Goal: Find contact information: Find contact information

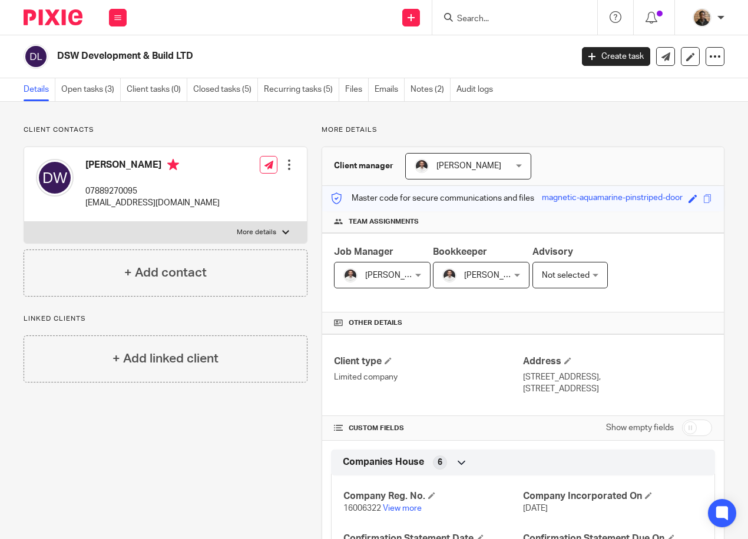
click at [679, 101] on div "Details Open tasks (3) Client tasks (0) Closed tasks (5) Recurring tasks (5) Fi…" at bounding box center [374, 90] width 748 height 24
drag, startPoint x: 274, startPoint y: 125, endPoint x: 237, endPoint y: 77, distance: 60.4
drag, startPoint x: 470, startPoint y: 26, endPoint x: 473, endPoint y: 21, distance: 6.1
click at [470, 26] on div at bounding box center [514, 17] width 165 height 35
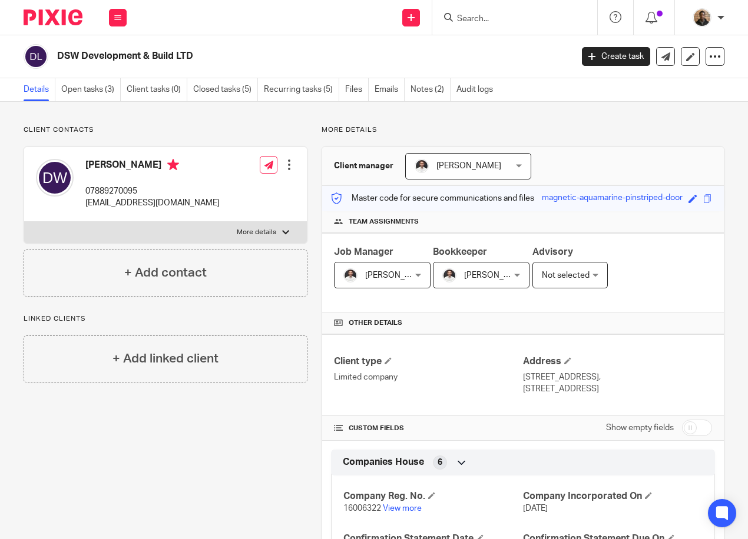
click at [468, 17] on input "Search" at bounding box center [509, 19] width 106 height 11
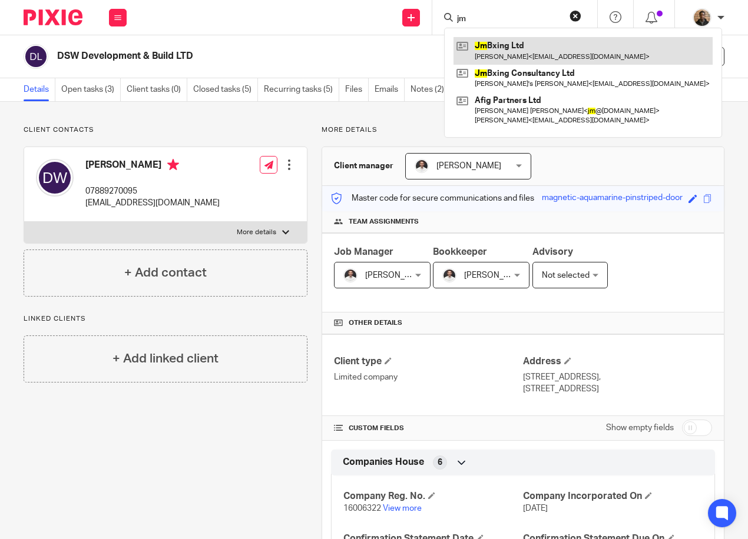
type input "jm"
click at [511, 43] on link at bounding box center [582, 50] width 259 height 27
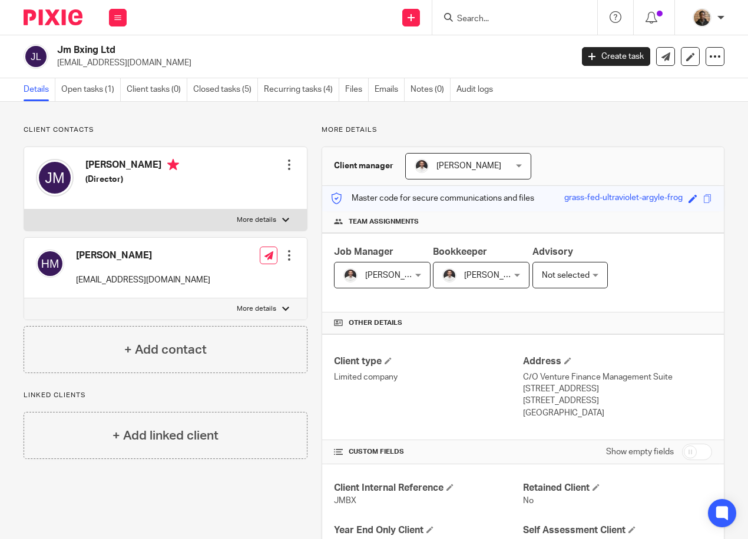
drag, startPoint x: 57, startPoint y: 62, endPoint x: 160, endPoint y: 63, distance: 102.4
click at [160, 63] on p "jmbxingltd@gmail.com" at bounding box center [310, 63] width 507 height 12
drag, startPoint x: 160, startPoint y: 63, endPoint x: 131, endPoint y: 62, distance: 28.3
copy p "jmbxingltd@gmail.com"
click at [470, 11] on form at bounding box center [518, 17] width 125 height 15
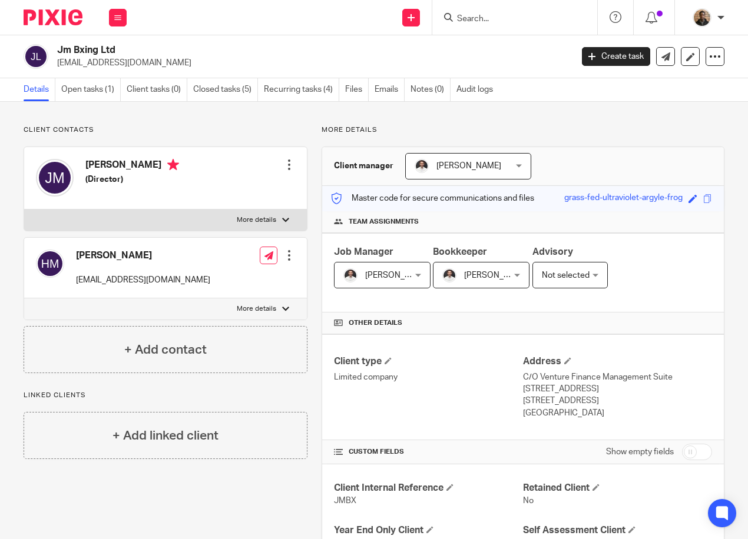
click at [471, 18] on input "Search" at bounding box center [509, 19] width 106 height 11
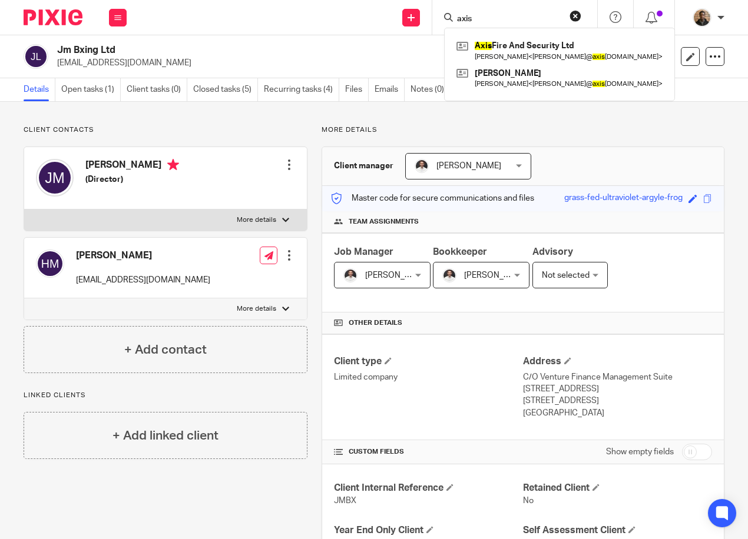
type input "axis"
drag, startPoint x: 535, startPoint y: 122, endPoint x: 543, endPoint y: 121, distance: 8.3
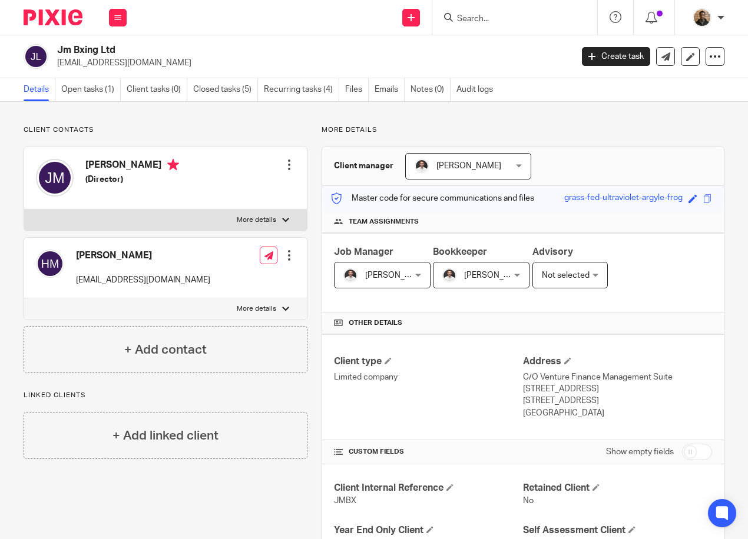
click at [490, 18] on input "Search" at bounding box center [509, 19] width 106 height 11
drag, startPoint x: 473, startPoint y: 14, endPoint x: 496, endPoint y: 1, distance: 27.2
click at [473, 14] on input "Search" at bounding box center [509, 19] width 106 height 11
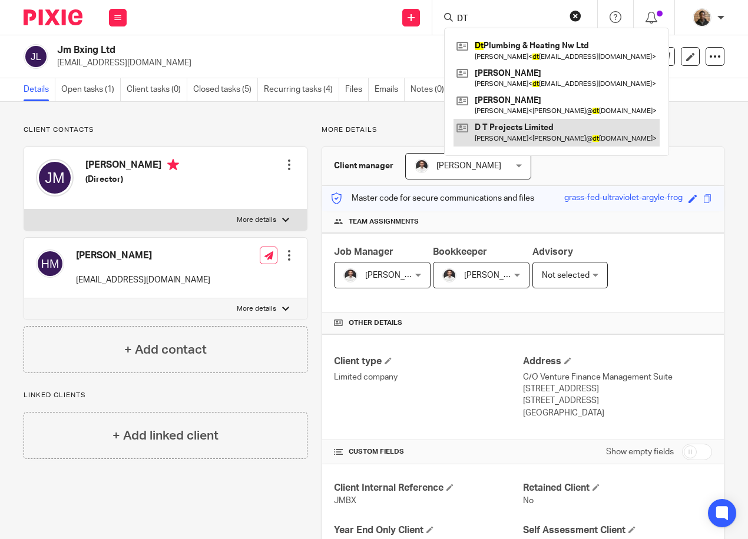
type input "DT"
click at [562, 135] on link at bounding box center [556, 132] width 206 height 27
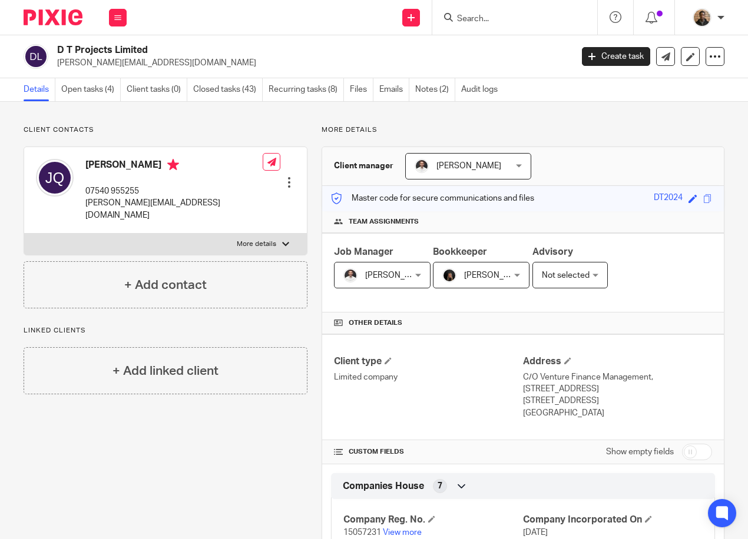
click at [499, 14] on input "Search" at bounding box center [509, 19] width 106 height 11
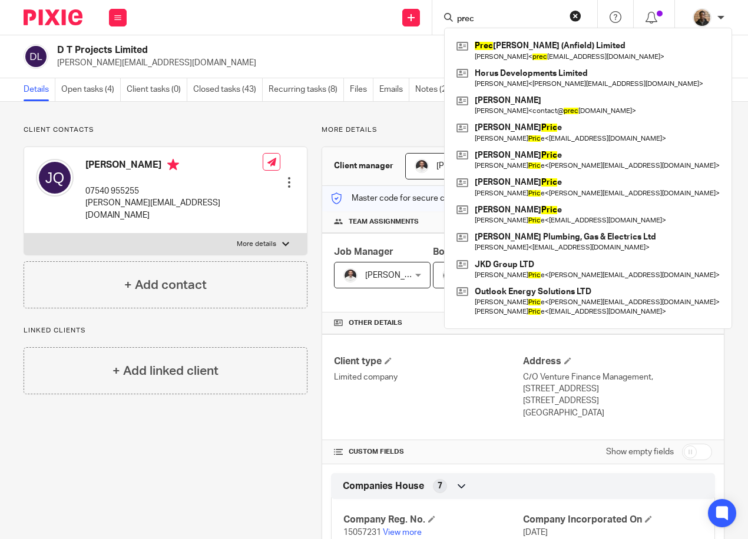
type input "prec"
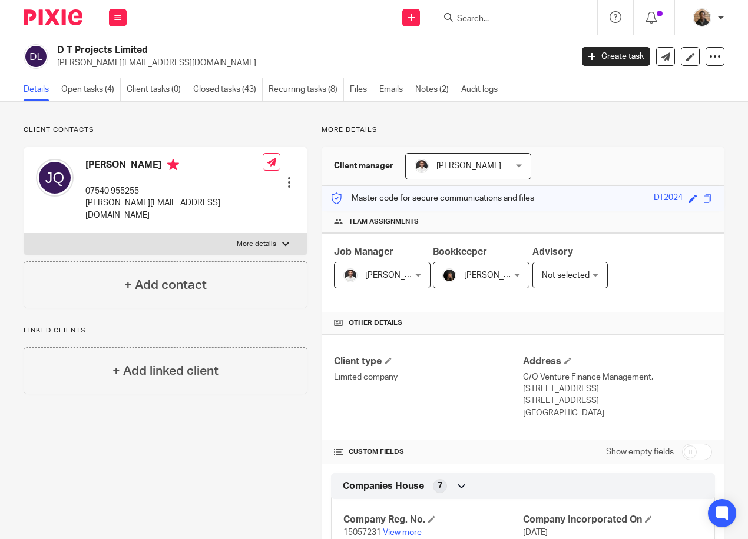
click at [542, 18] on input "Search" at bounding box center [509, 19] width 106 height 11
click at [482, 22] on input "Search" at bounding box center [509, 19] width 106 height 11
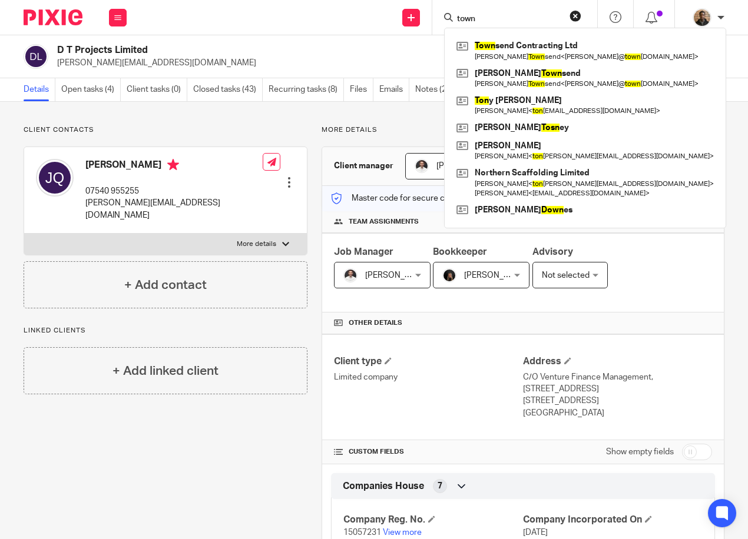
click at [500, 18] on input "town" at bounding box center [509, 19] width 106 height 11
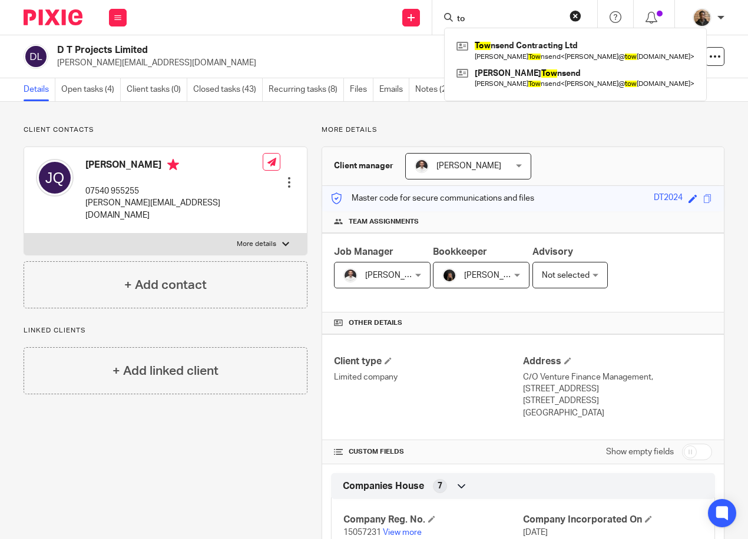
type input "t"
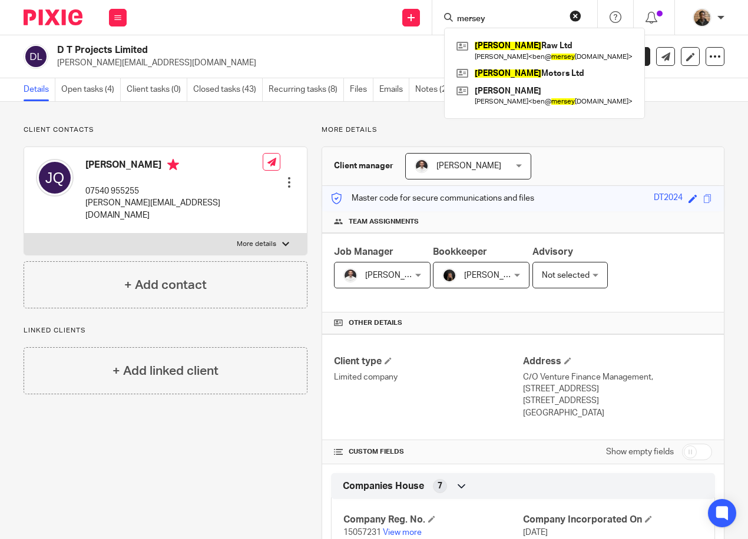
type input "mersey"
click at [576, 12] on button "reset" at bounding box center [575, 16] width 12 height 12
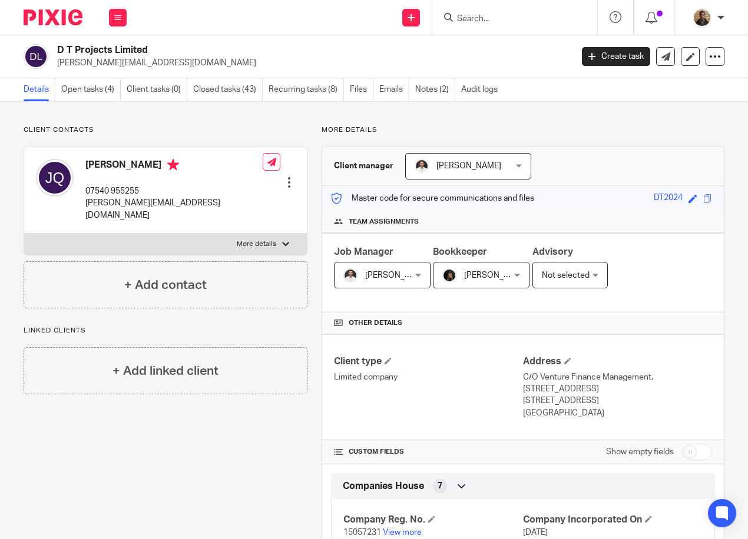
click at [462, 18] on input "Search" at bounding box center [509, 19] width 106 height 11
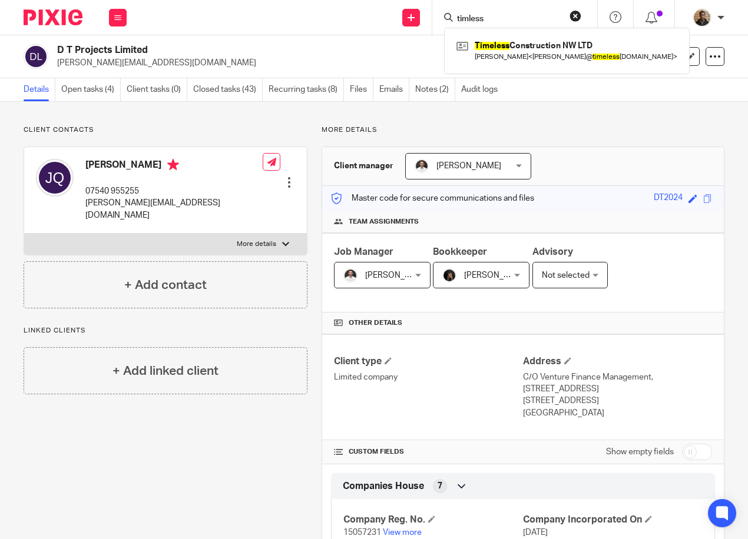
type input "timless"
click at [547, 67] on div "Timeless Construction NW LTD Joseph Thompson < joe@ timeless nw.co.uk >" at bounding box center [566, 51] width 245 height 46
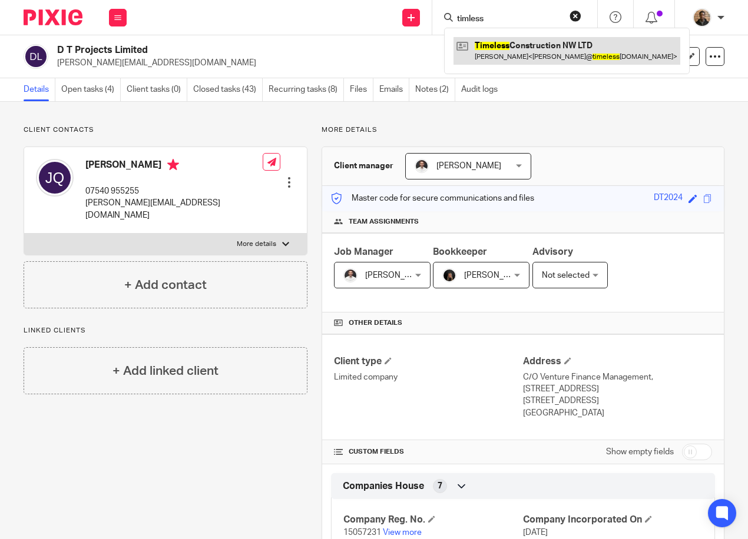
click at [547, 51] on link at bounding box center [566, 50] width 227 height 27
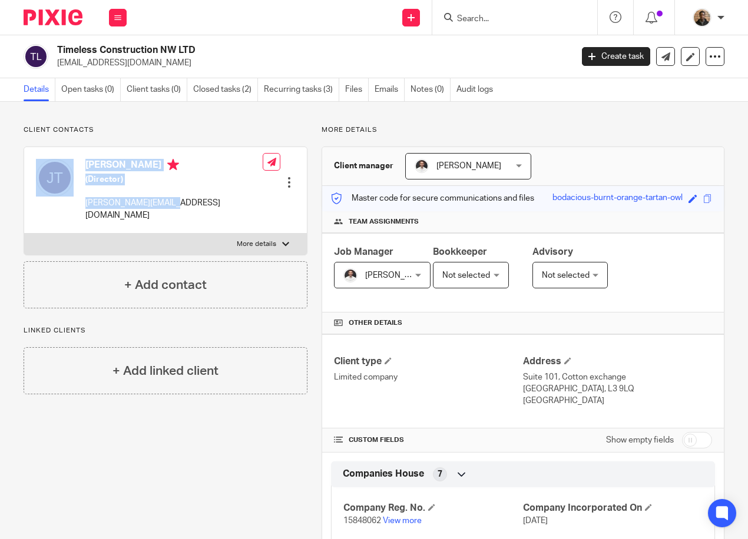
drag, startPoint x: 79, startPoint y: 205, endPoint x: 169, endPoint y: 212, distance: 90.3
click at [169, 212] on div "[PERSON_NAME] (Director) [PERSON_NAME][EMAIL_ADDRESS][DOMAIN_NAME]" at bounding box center [149, 190] width 227 height 74
drag, startPoint x: 169, startPoint y: 212, endPoint x: 130, endPoint y: 116, distance: 103.7
click at [131, 116] on div "Client contacts [PERSON_NAME] (Director) [PERSON_NAME][EMAIL_ADDRESS][DOMAIN_NA…" at bounding box center [374, 533] width 748 height 863
drag, startPoint x: 83, startPoint y: 205, endPoint x: 170, endPoint y: 214, distance: 87.5
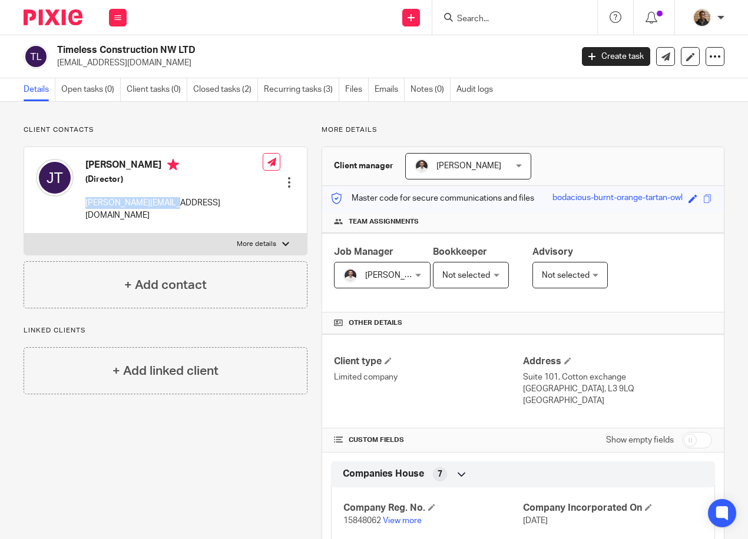
click at [170, 214] on div "[PERSON_NAME] (Director) [PERSON_NAME][EMAIL_ADDRESS][DOMAIN_NAME]" at bounding box center [149, 190] width 227 height 74
drag, startPoint x: 170, startPoint y: 214, endPoint x: 154, endPoint y: 202, distance: 20.3
copy p "joe@timelessnw.co.uk"
click at [498, 12] on form at bounding box center [518, 17] width 125 height 15
click at [499, 15] on input "Search" at bounding box center [509, 19] width 106 height 11
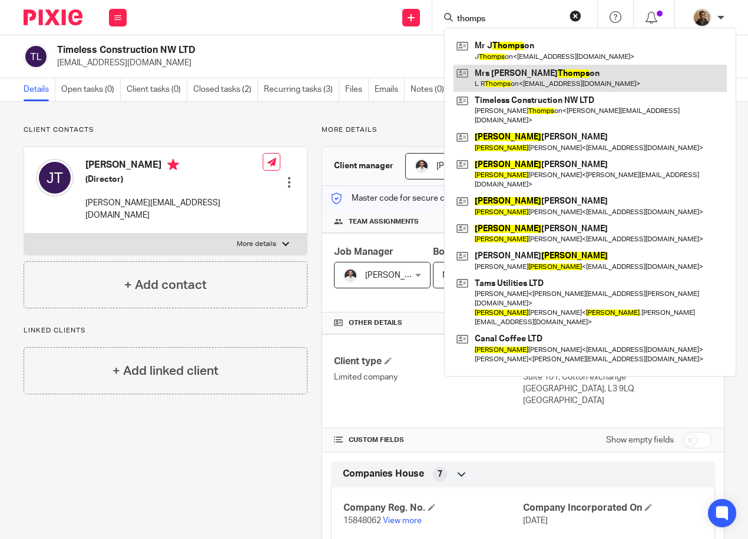
type input "thomps"
click at [530, 82] on link at bounding box center [589, 78] width 273 height 27
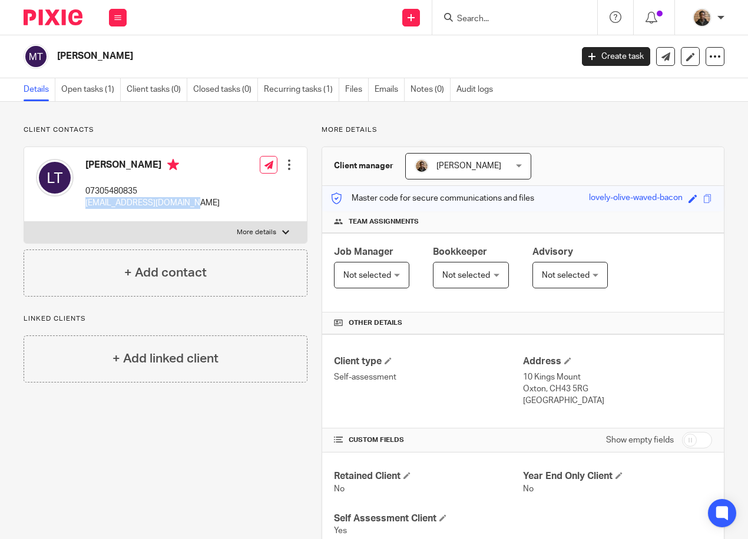
drag, startPoint x: 82, startPoint y: 207, endPoint x: 202, endPoint y: 210, distance: 120.1
click at [202, 210] on div "L R Thompson 07305480835 lrthompson1993@gmail.com Edit contact Create client fr…" at bounding box center [165, 184] width 283 height 75
drag, startPoint x: 202, startPoint y: 210, endPoint x: 184, endPoint y: 207, distance: 19.1
copy p "lrthompson1993@gmail.com"
click at [512, 10] on form at bounding box center [518, 17] width 125 height 15
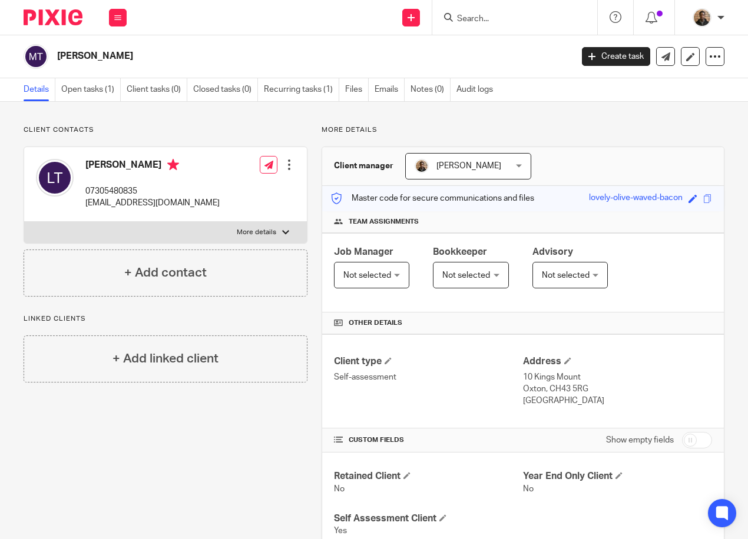
click at [502, 18] on input "Search" at bounding box center [509, 19] width 106 height 11
type input "h"
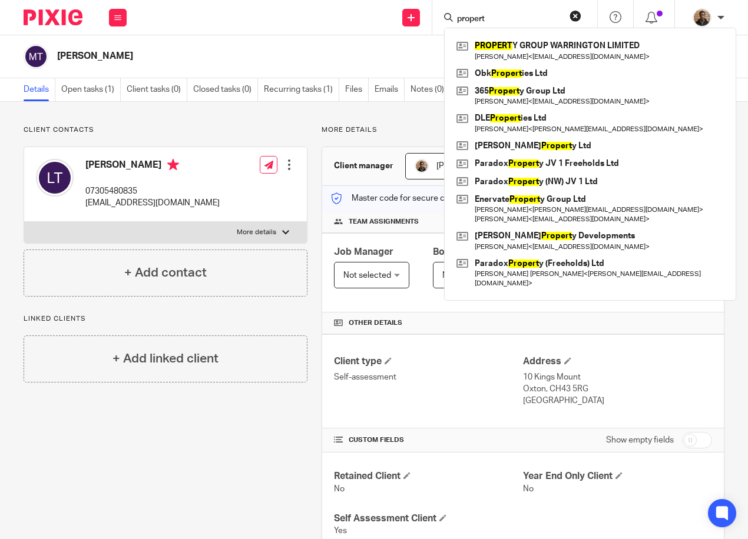
click at [565, 5] on div "propert PROPERT Y GROUP WARRINGTON LIMITED Steven White < 365propertygroupltd@g…" at bounding box center [514, 17] width 165 height 35
drag, startPoint x: 523, startPoint y: 16, endPoint x: 464, endPoint y: 29, distance: 60.4
click at [464, 25] on div "propert PROPERT Y GROUP WARRINGTON LIMITED Steven White < 365propertygroupltd@g…" at bounding box center [512, 17] width 137 height 15
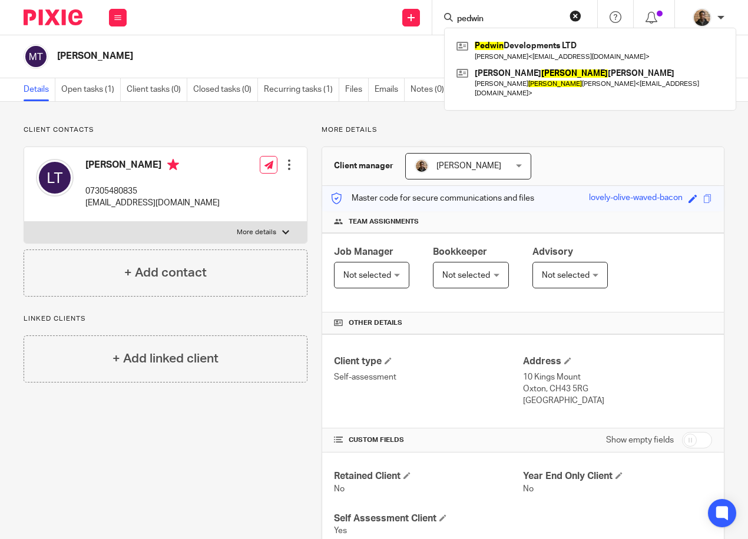
type input "pedwin"
click at [577, 16] on button "reset" at bounding box center [575, 16] width 12 height 12
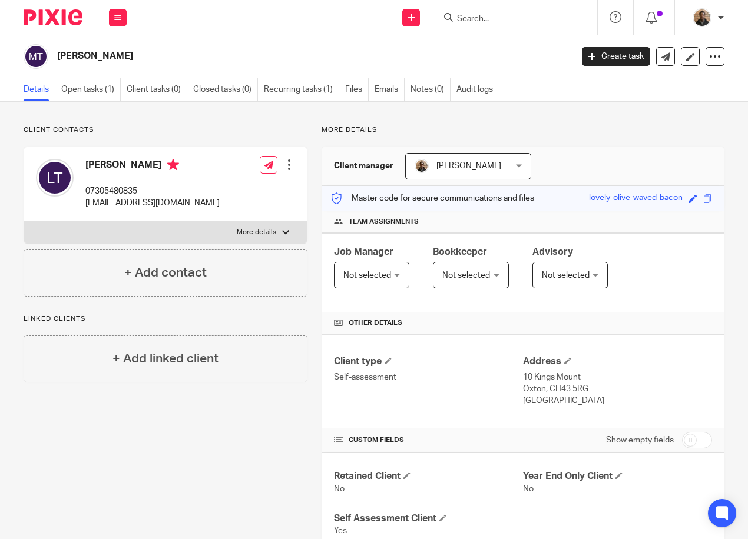
click at [512, 26] on div at bounding box center [514, 17] width 165 height 35
click at [511, 22] on input "Search" at bounding box center [509, 19] width 106 height 11
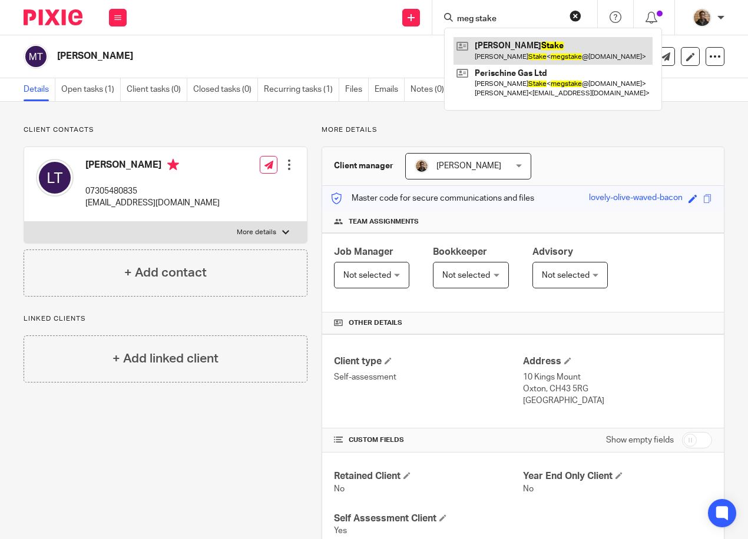
type input "meg stake"
click at [527, 57] on link at bounding box center [552, 50] width 199 height 27
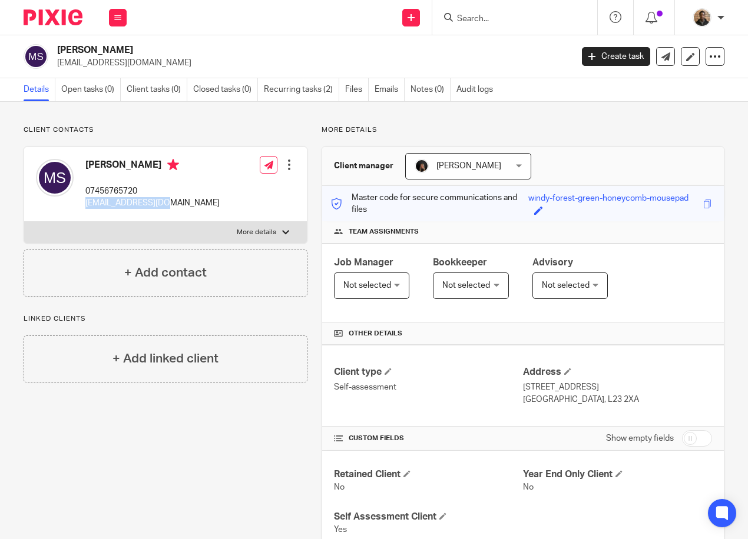
drag, startPoint x: 85, startPoint y: 202, endPoint x: 172, endPoint y: 210, distance: 86.9
click at [172, 210] on div "[PERSON_NAME] 07456765720 [EMAIL_ADDRESS][DOMAIN_NAME] Edit contact Create clie…" at bounding box center [165, 184] width 283 height 75
drag, startPoint x: 172, startPoint y: 210, endPoint x: 161, endPoint y: 205, distance: 11.4
copy p "[EMAIL_ADDRESS][DOMAIN_NAME]"
click at [460, 19] on input "Search" at bounding box center [509, 19] width 106 height 11
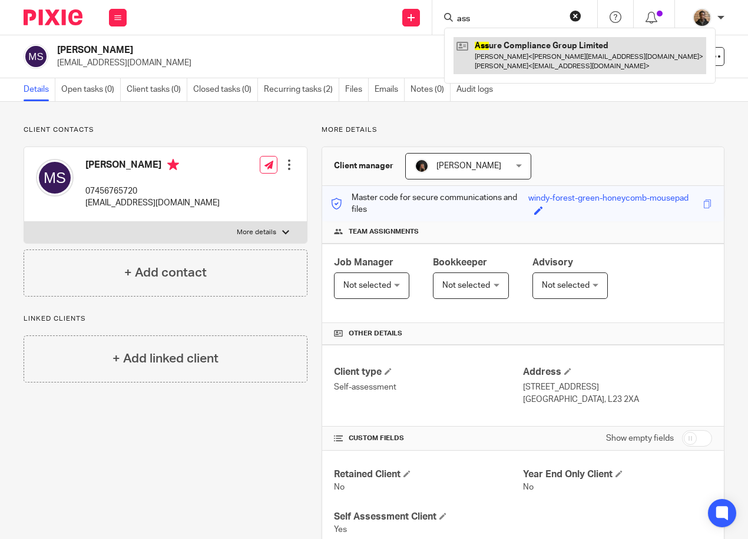
type input "ass"
click at [566, 59] on link at bounding box center [579, 55] width 253 height 36
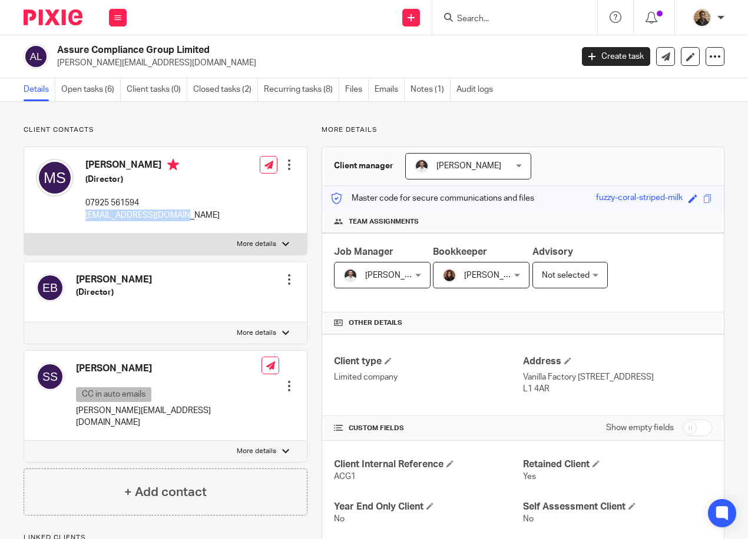
drag, startPoint x: 85, startPoint y: 218, endPoint x: 195, endPoint y: 226, distance: 109.8
click at [195, 226] on div "[PERSON_NAME] (Director) 07925 561594 [EMAIL_ADDRESS][DOMAIN_NAME] Edit contact…" at bounding box center [165, 190] width 283 height 87
drag, startPoint x: 195, startPoint y: 226, endPoint x: 174, endPoint y: 216, distance: 22.9
copy p "mark@acghomecare.co.uk"
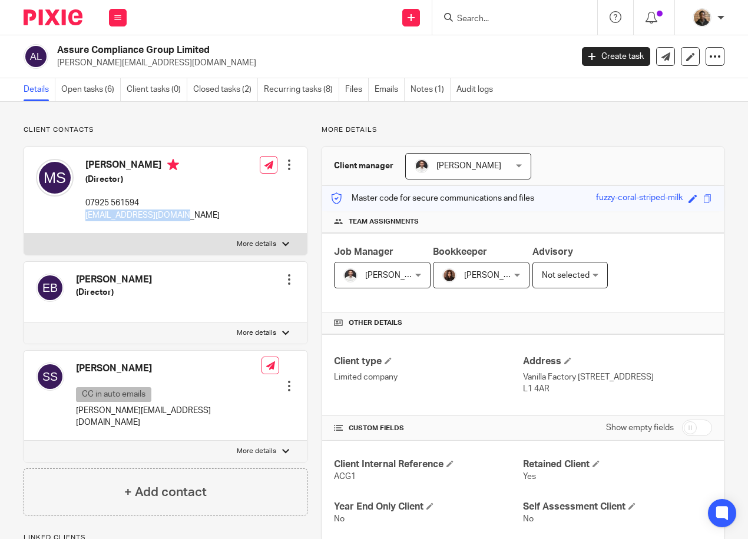
click at [479, 18] on input "Search" at bounding box center [509, 19] width 106 height 11
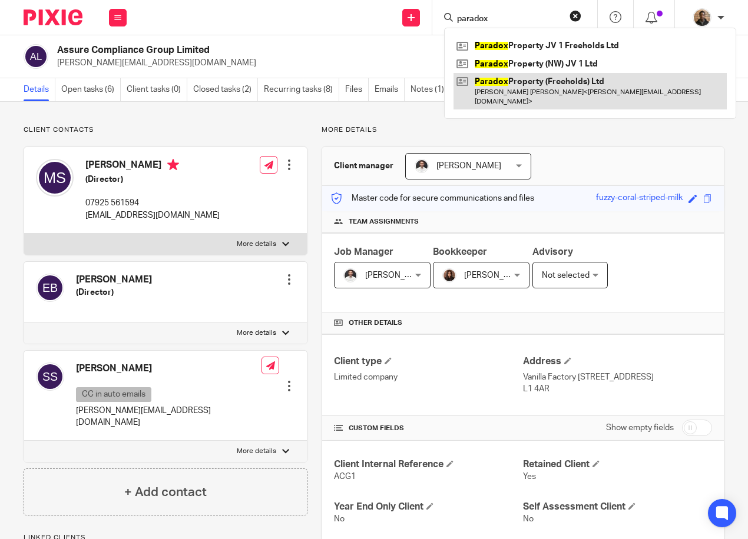
type input "paradox"
click at [614, 90] on link at bounding box center [589, 91] width 273 height 36
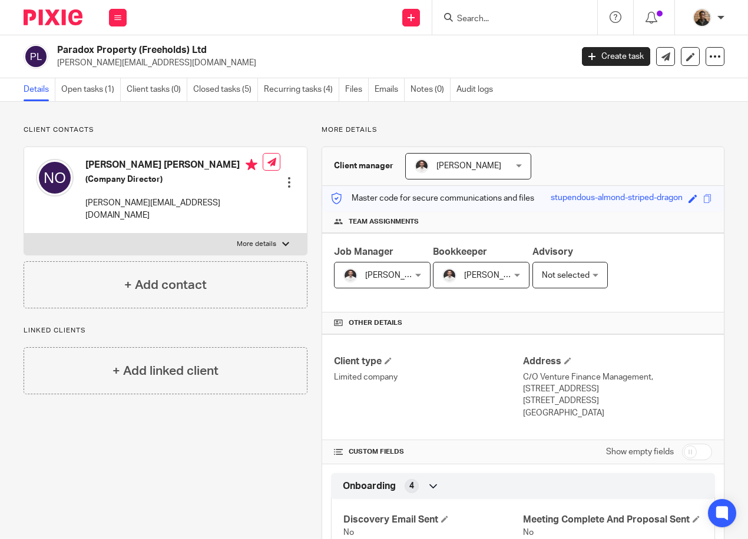
click at [499, 14] on input "Search" at bounding box center [509, 19] width 106 height 11
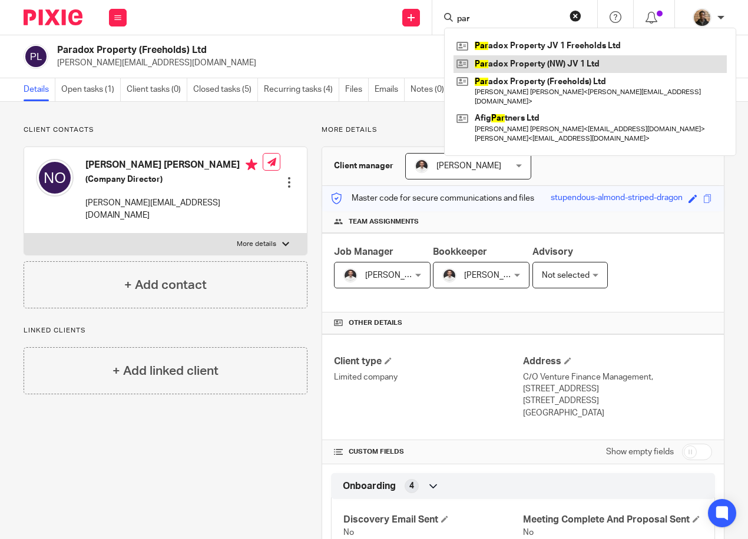
type input "par"
click at [586, 63] on link at bounding box center [589, 64] width 273 height 18
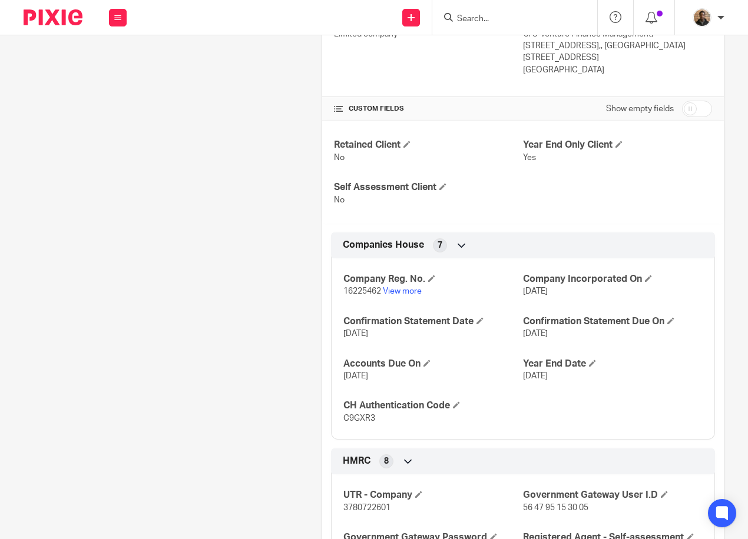
scroll to position [471, 0]
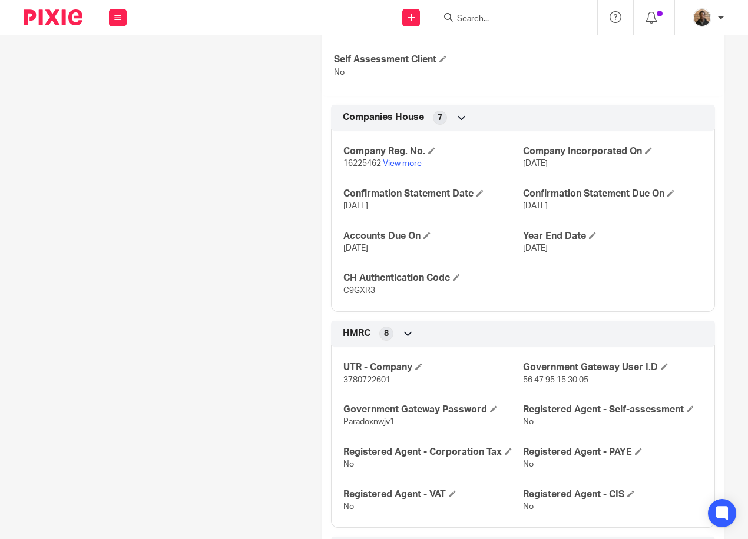
click at [406, 168] on link "View more" at bounding box center [402, 164] width 39 height 8
click at [490, 19] on input "Search" at bounding box center [509, 19] width 106 height 11
type input "p"
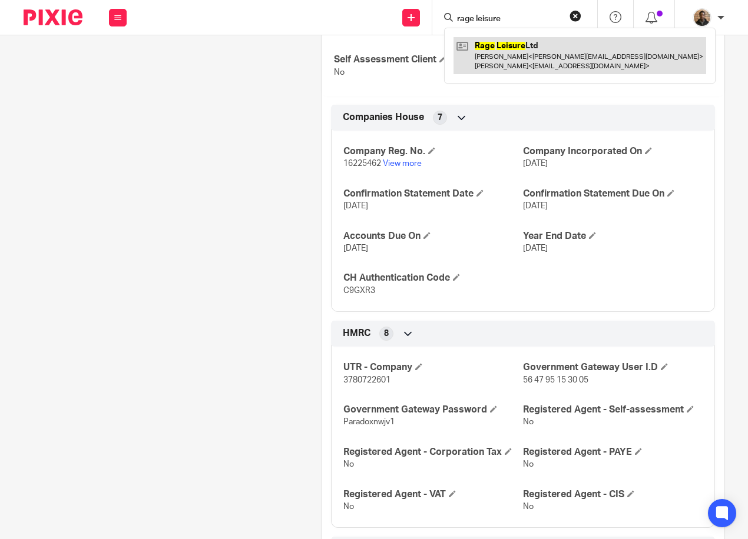
type input "rage leisure"
click at [562, 51] on link at bounding box center [579, 55] width 253 height 36
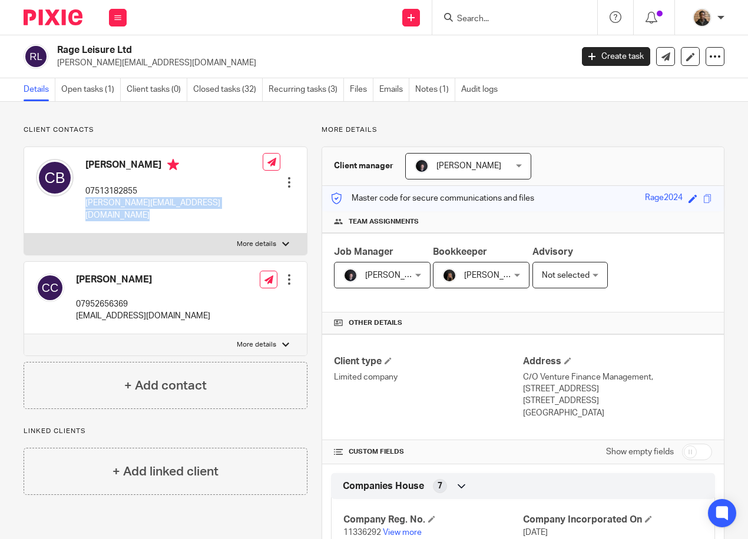
drag, startPoint x: 85, startPoint y: 205, endPoint x: 241, endPoint y: 209, distance: 156.0
click at [241, 209] on div "Craig Brown 07513182855 craig@ragefitnesscompany.com Edit contact Create client…" at bounding box center [165, 190] width 283 height 87
drag, startPoint x: 241, startPoint y: 209, endPoint x: 198, endPoint y: 206, distance: 43.1
copy div "[PERSON_NAME][EMAIL_ADDRESS][DOMAIN_NAME]"
click at [503, 19] on input "Search" at bounding box center [509, 19] width 106 height 11
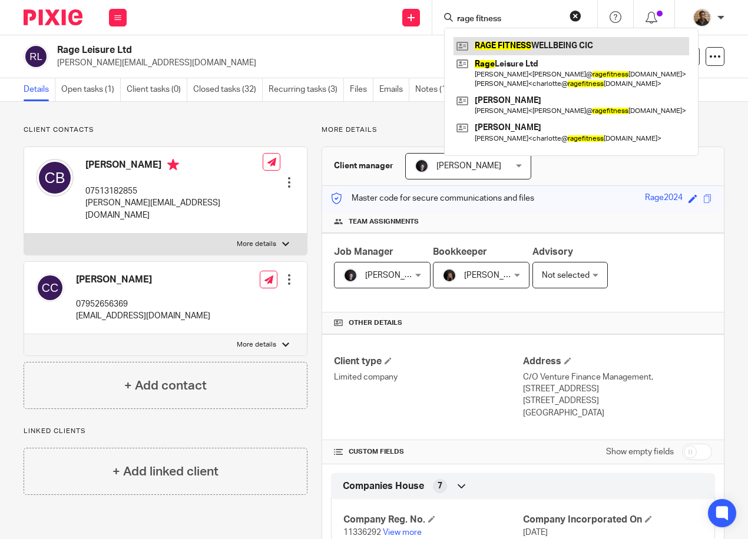
type input "rage fitness"
click at [521, 49] on link at bounding box center [570, 46] width 235 height 18
